Goal: Connect with others: Connect with others

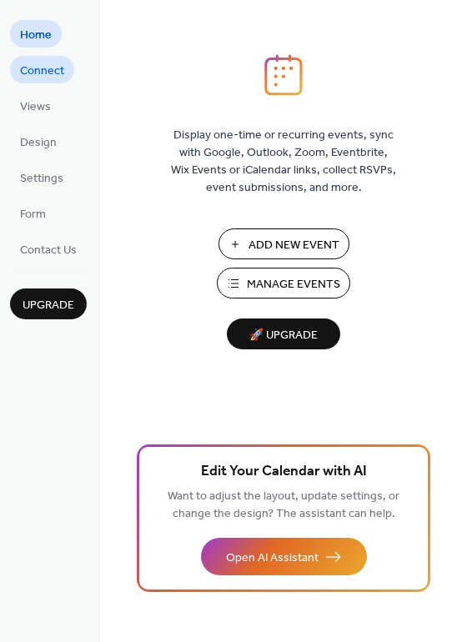
click at [49, 71] on span "Connect" at bounding box center [42, 70] width 44 height 17
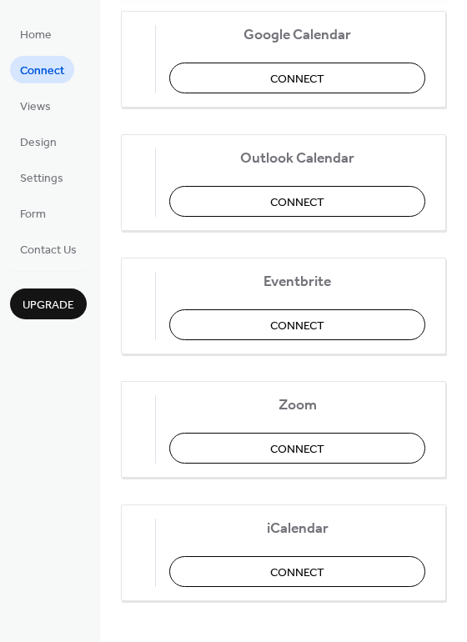
scroll to position [347, 0]
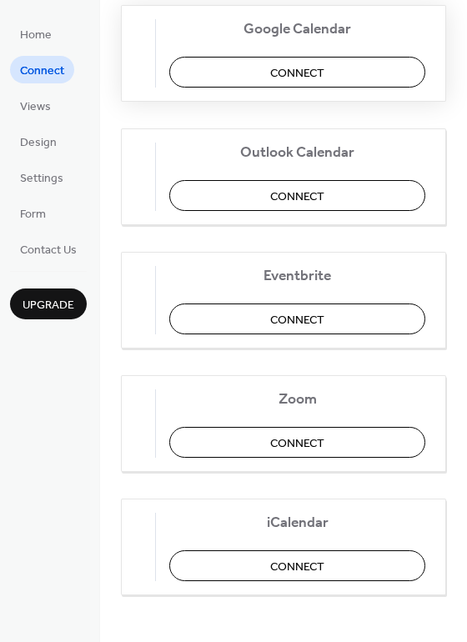
click at [299, 76] on span "Connect" at bounding box center [297, 72] width 54 height 17
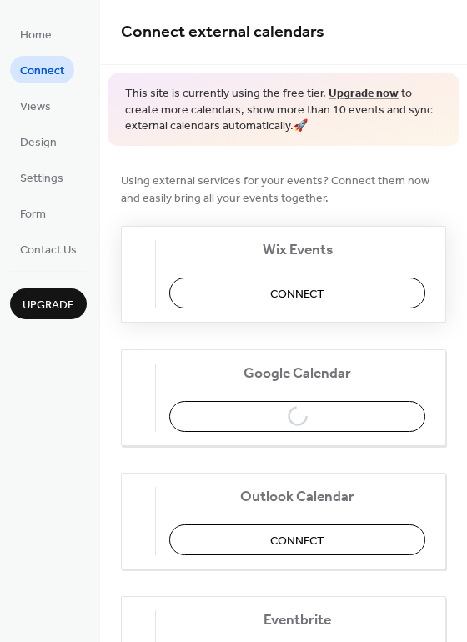
scroll to position [0, 0]
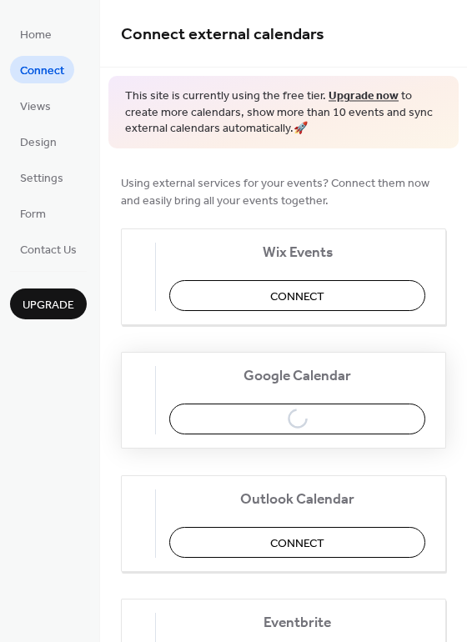
click at [301, 382] on span "Google Calendar" at bounding box center [297, 375] width 256 height 17
click at [128, 379] on div "Google Calendar Connect" at bounding box center [283, 400] width 325 height 97
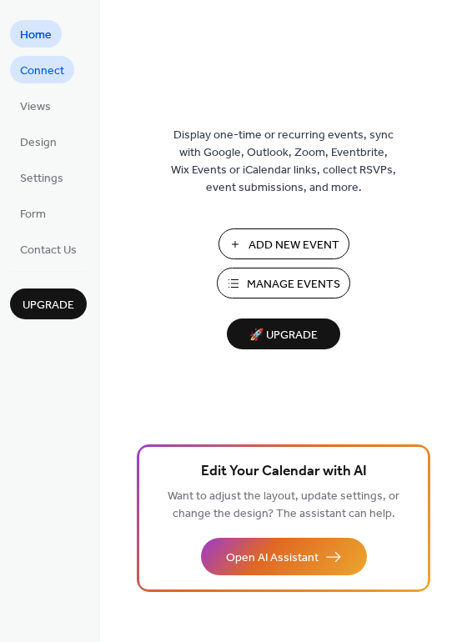
click at [48, 67] on span "Connect" at bounding box center [42, 70] width 44 height 17
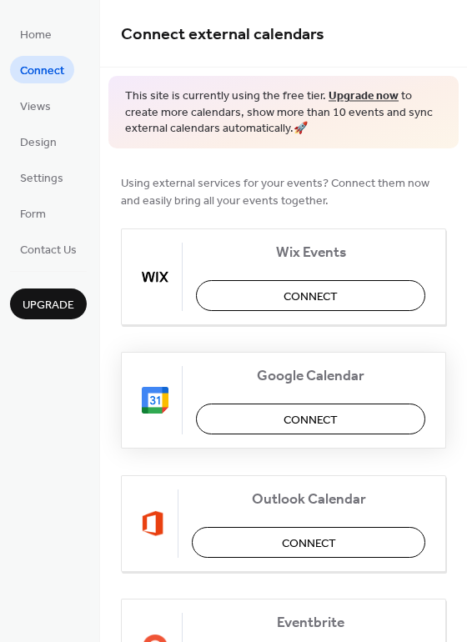
click at [289, 412] on span "Connect" at bounding box center [310, 419] width 54 height 17
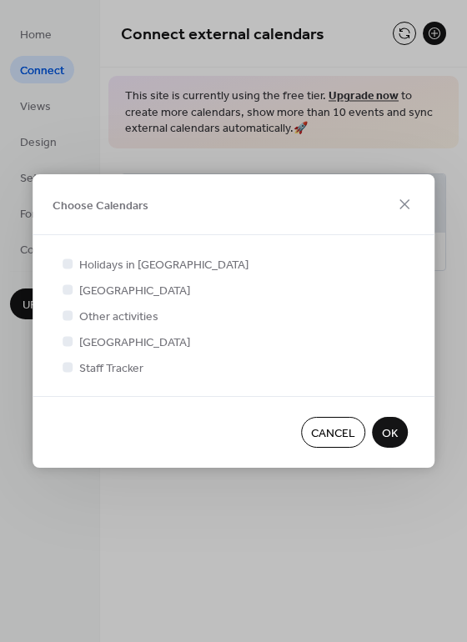
click at [390, 430] on span "OK" at bounding box center [390, 433] width 16 height 17
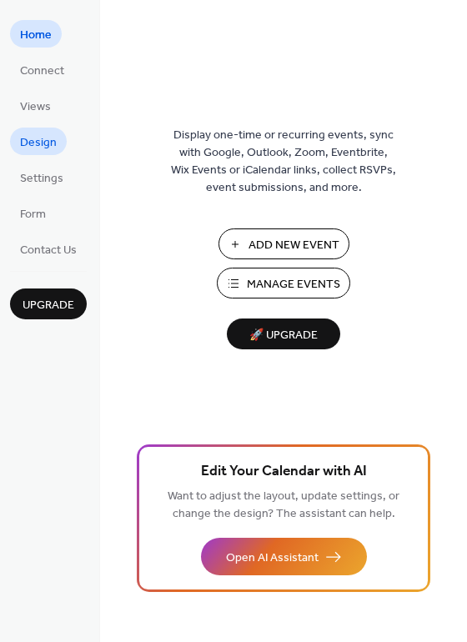
click at [42, 134] on span "Design" at bounding box center [38, 142] width 37 height 17
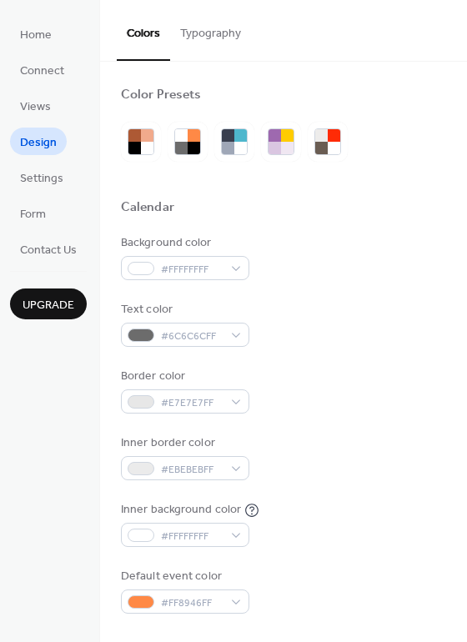
click at [34, 51] on ul "Home Connect Views Design Settings Form Contact Us" at bounding box center [48, 141] width 77 height 242
click at [39, 39] on span "Home" at bounding box center [36, 35] width 32 height 17
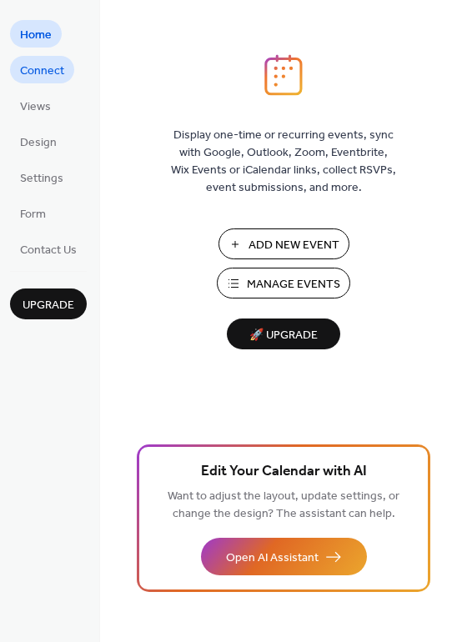
click at [42, 64] on span "Connect" at bounding box center [42, 70] width 44 height 17
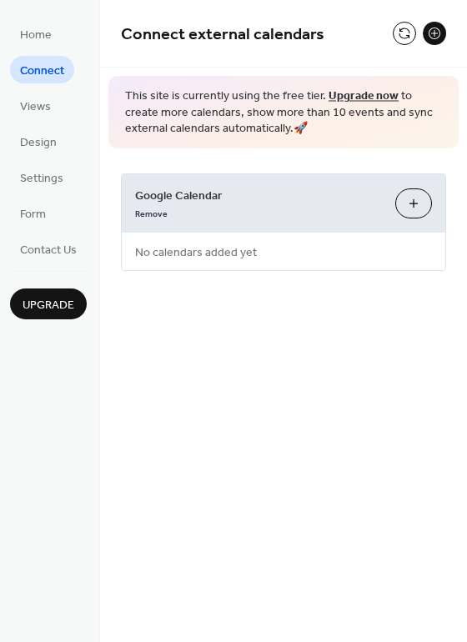
click at [300, 209] on div "Remove" at bounding box center [258, 211] width 247 height 17
click at [234, 247] on span "No calendars added yet" at bounding box center [196, 251] width 148 height 37
click at [408, 196] on button "Choose Calendars" at bounding box center [413, 203] width 37 height 30
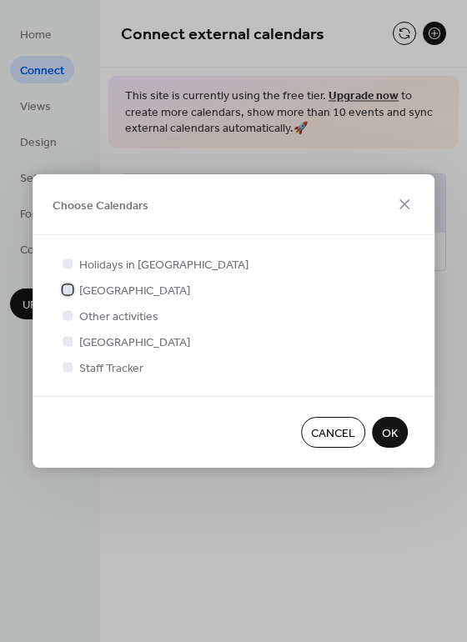
click at [68, 286] on div at bounding box center [67, 289] width 10 height 10
click at [383, 434] on span "OK" at bounding box center [390, 433] width 16 height 17
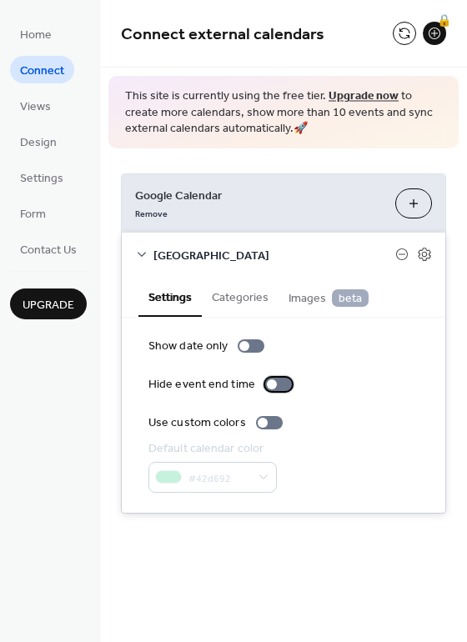
click at [272, 382] on div at bounding box center [278, 383] width 27 height 13
